Goal: Information Seeking & Learning: Check status

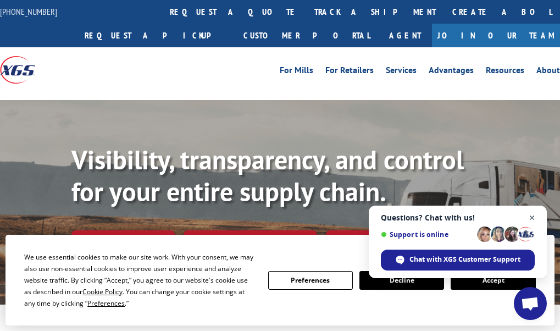
click at [533, 223] on span "Close chat" at bounding box center [533, 218] width 14 height 14
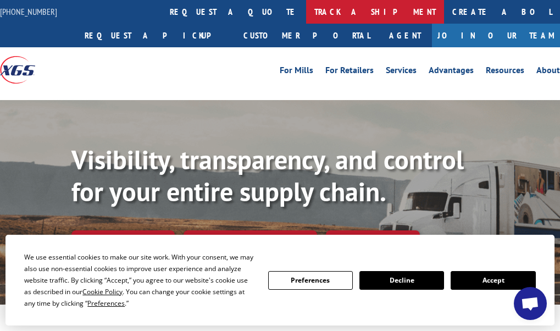
click at [306, 17] on link "track a shipment" at bounding box center [375, 12] width 138 height 24
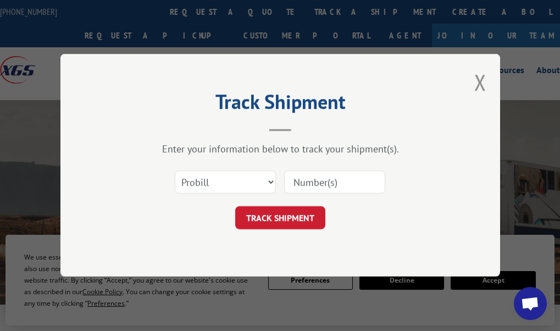
click at [355, 183] on input at bounding box center [334, 182] width 101 height 23
paste input "17235234BOL"
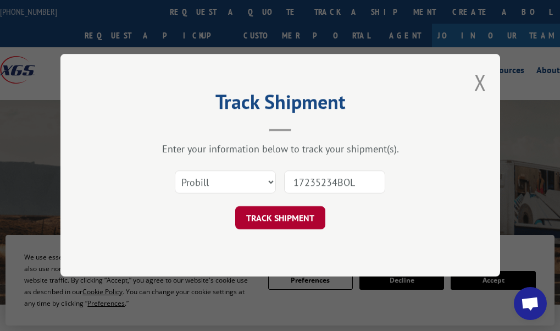
type input "17235234BOL"
click at [302, 209] on button "TRACK SHIPMENT" at bounding box center [280, 218] width 90 height 23
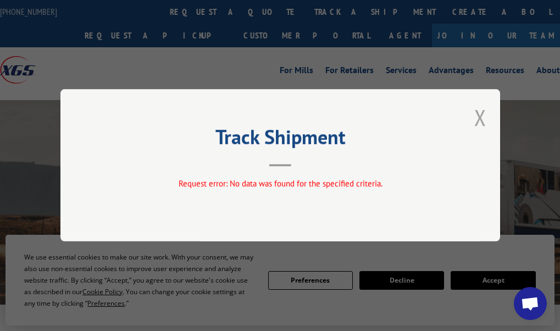
click at [482, 120] on button "Close modal" at bounding box center [480, 117] width 12 height 29
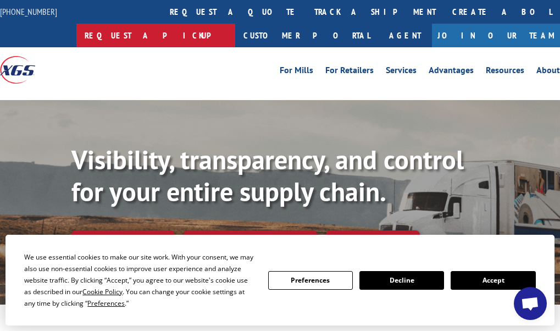
click at [235, 24] on link "Request a pickup" at bounding box center [155, 36] width 159 height 24
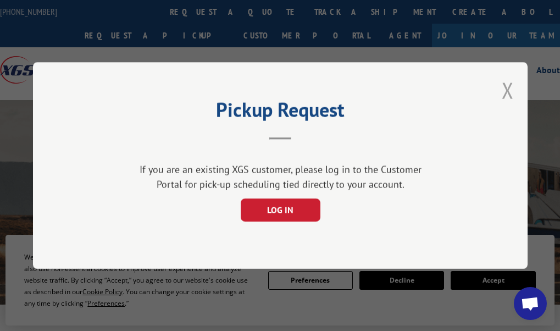
click at [507, 91] on button "Close modal" at bounding box center [508, 90] width 12 height 29
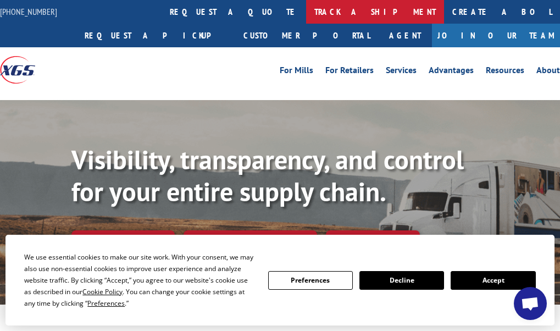
click at [306, 17] on link "track a shipment" at bounding box center [375, 12] width 138 height 24
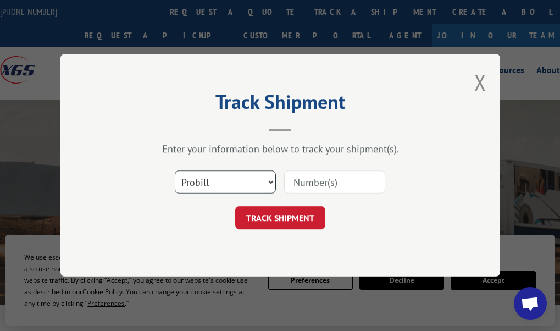
click at [219, 176] on select "Select category... Probill BOL PO" at bounding box center [225, 182] width 101 height 23
click at [175, 171] on select "Select category... Probill BOL PO" at bounding box center [225, 182] width 101 height 23
drag, startPoint x: 214, startPoint y: 178, endPoint x: 228, endPoint y: 182, distance: 13.9
click at [214, 176] on select "Select category... Probill BOL PO" at bounding box center [225, 182] width 101 height 23
select select "bol"
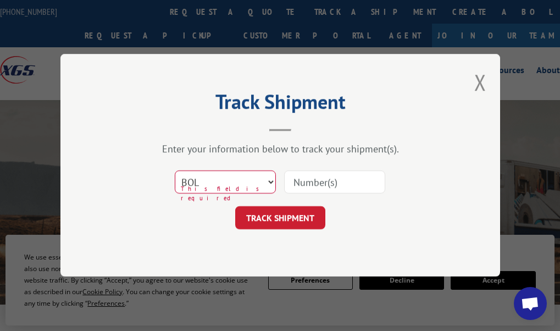
click at [175, 171] on select "Select category... Probill BOL PO" at bounding box center [225, 182] width 101 height 23
click at [329, 184] on input at bounding box center [334, 182] width 101 height 23
paste input "17235234BOL"
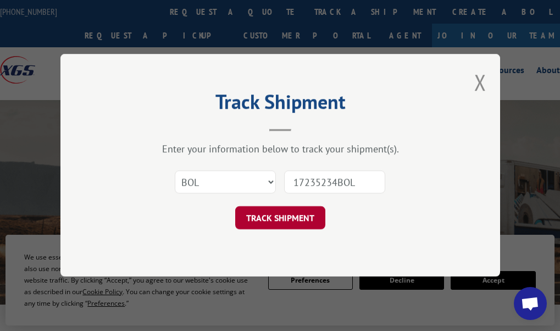
type input "17235234BOL"
click at [307, 217] on button "TRACK SHIPMENT" at bounding box center [280, 218] width 90 height 23
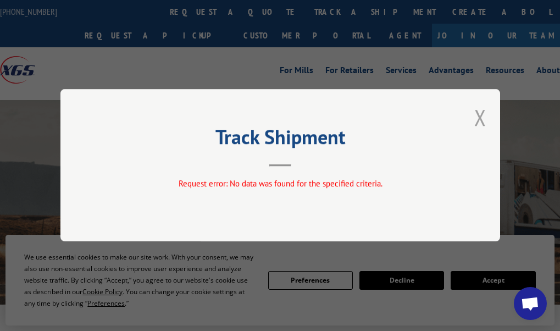
click at [480, 118] on button "Close modal" at bounding box center [480, 117] width 12 height 29
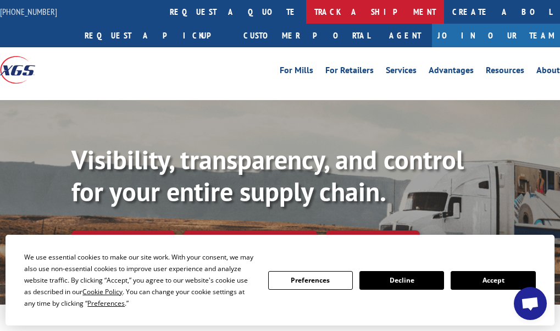
click at [306, 13] on link "track a shipment" at bounding box center [375, 12] width 138 height 24
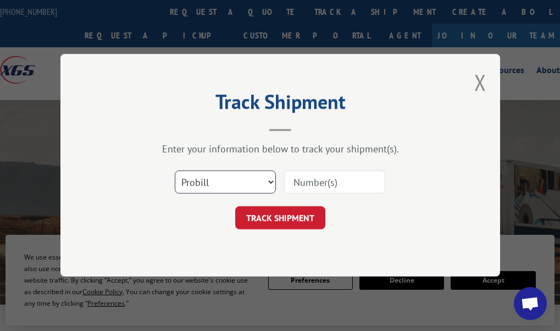
click at [206, 183] on select "Select category... Probill BOL PO" at bounding box center [225, 182] width 101 height 23
select select "po"
click at [175, 171] on select "Select category... Probill BOL PO" at bounding box center [225, 182] width 101 height 23
click at [302, 185] on input at bounding box center [334, 182] width 101 height 23
paste input "17235234BOL"
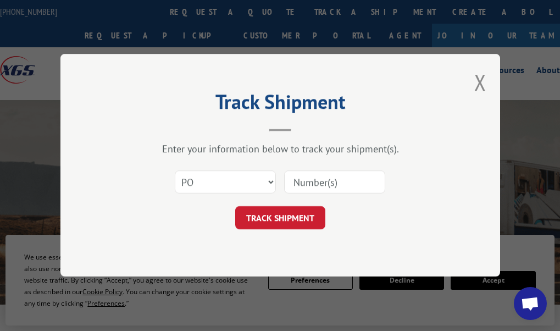
type input "17235234BOL"
click button "TRACK SHIPMENT" at bounding box center [280, 218] width 90 height 23
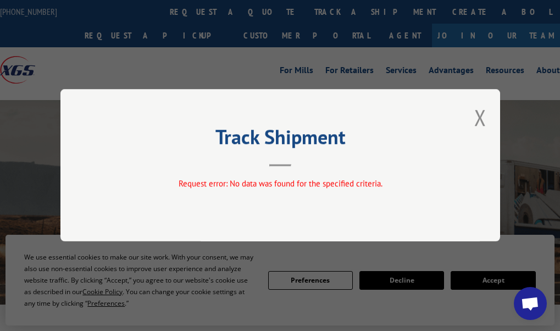
click at [489, 125] on div "Track Shipment Request error: No data was found for the specified criteria." at bounding box center [280, 165] width 440 height 152
click at [479, 121] on button "Close modal" at bounding box center [480, 117] width 12 height 29
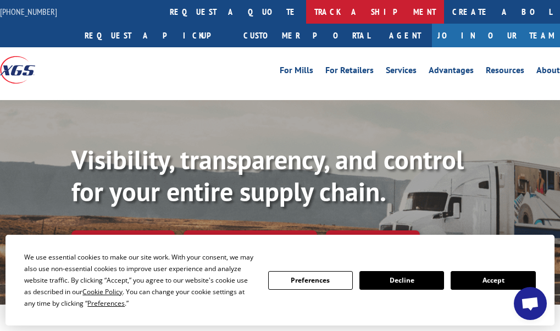
click at [306, 8] on link "track a shipment" at bounding box center [375, 12] width 138 height 24
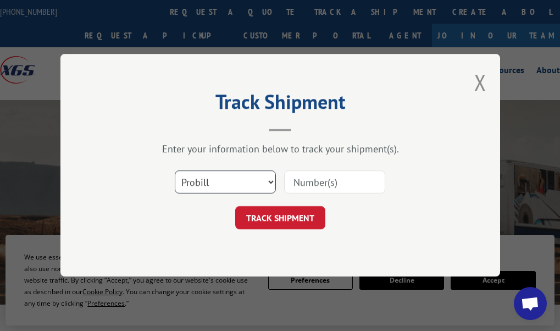
click at [215, 189] on select "Select category... Probill BOL PO" at bounding box center [225, 182] width 101 height 23
select select "bol"
click at [175, 171] on select "Select category... Probill BOL PO" at bounding box center [225, 182] width 101 height 23
click at [334, 184] on input at bounding box center [334, 182] width 101 height 23
paste input "17235234BOL"
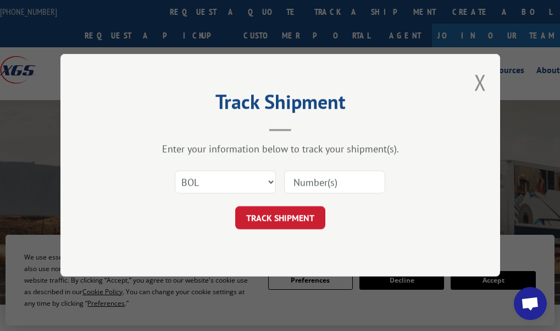
type input "17235234BOL"
click button "TRACK SHIPMENT" at bounding box center [280, 218] width 90 height 23
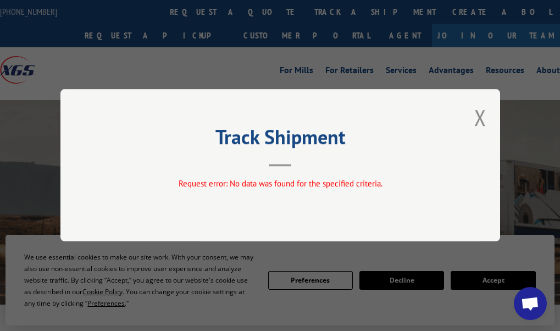
click at [488, 119] on div "Track Shipment Request error: No data was found for the specified criteria." at bounding box center [280, 165] width 440 height 152
click at [485, 118] on button "Close modal" at bounding box center [480, 117] width 12 height 29
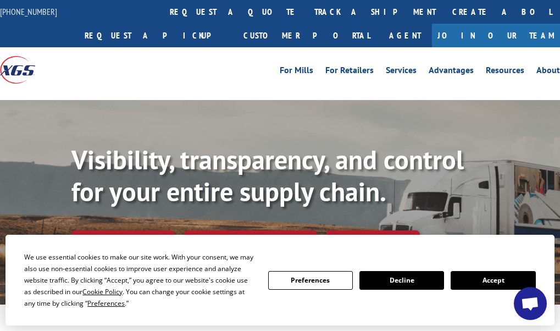
click at [207, 69] on div "For [PERSON_NAME] For Retailers Services Advantages Resources About For [PERSON…" at bounding box center [350, 70] width 420 height 16
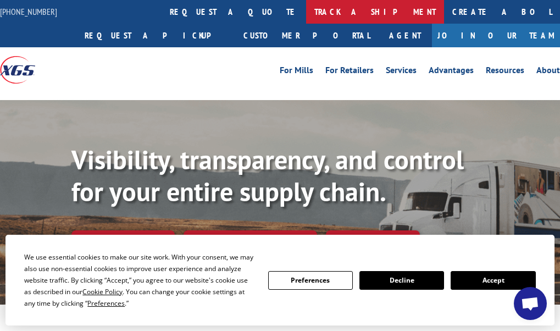
click at [306, 11] on link "track a shipment" at bounding box center [375, 12] width 138 height 24
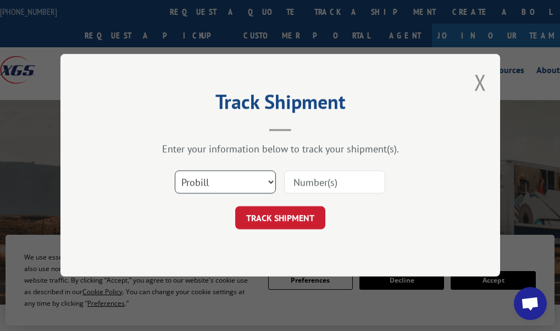
click at [219, 179] on select "Select category... Probill BOL PO" at bounding box center [225, 182] width 101 height 23
select select "bol"
click at [175, 171] on select "Select category... Probill BOL PO" at bounding box center [225, 182] width 101 height 23
click at [350, 179] on input at bounding box center [334, 182] width 101 height 23
paste input "17235234BOL"
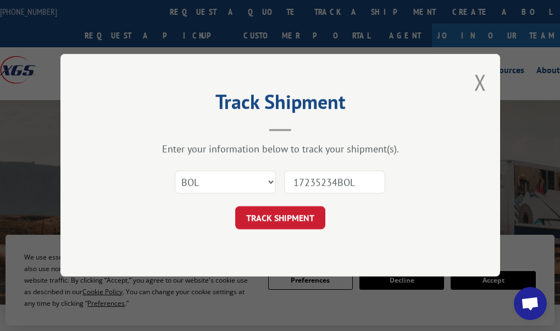
type input "17235234BOL"
click at [227, 175] on select "Select category... Probill BOL PO" at bounding box center [225, 182] width 101 height 23
select select "po"
click at [175, 171] on select "Select category... Probill BOL PO" at bounding box center [225, 182] width 101 height 23
click at [324, 177] on input "17235234BOL" at bounding box center [334, 182] width 101 height 23
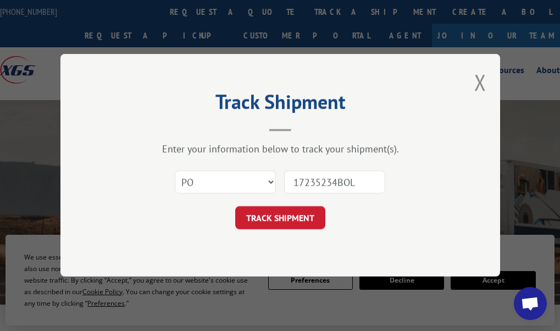
click at [324, 177] on input "17235234BOL" at bounding box center [334, 182] width 101 height 23
click at [325, 176] on input "17235234BOL" at bounding box center [334, 182] width 101 height 23
paste input "33581254"
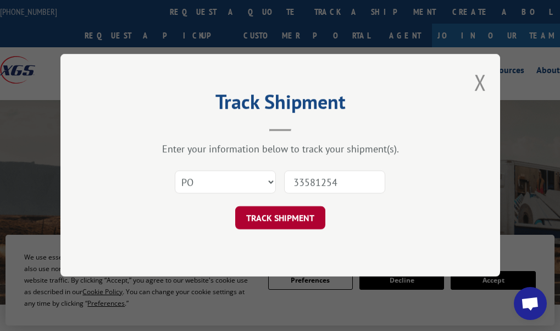
type input "33581254"
click at [296, 213] on button "TRACK SHIPMENT" at bounding box center [280, 218] width 90 height 23
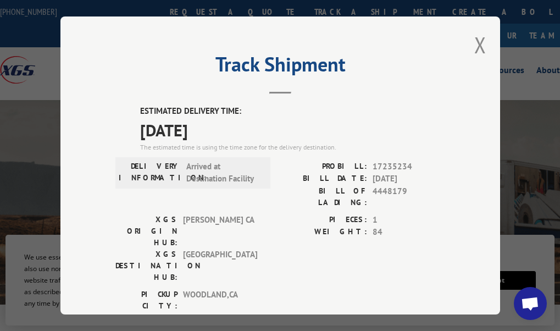
click at [266, 225] on div "XGS ORIGIN HUB: TRACY CA XGS DESTINATION HUB: [GEOGRAPHIC_DATA] PIECES: 1 WEIGH…" at bounding box center [280, 251] width 330 height 75
click at [330, 123] on span "[DATE]" at bounding box center [292, 130] width 305 height 25
